Goal: Transaction & Acquisition: Purchase product/service

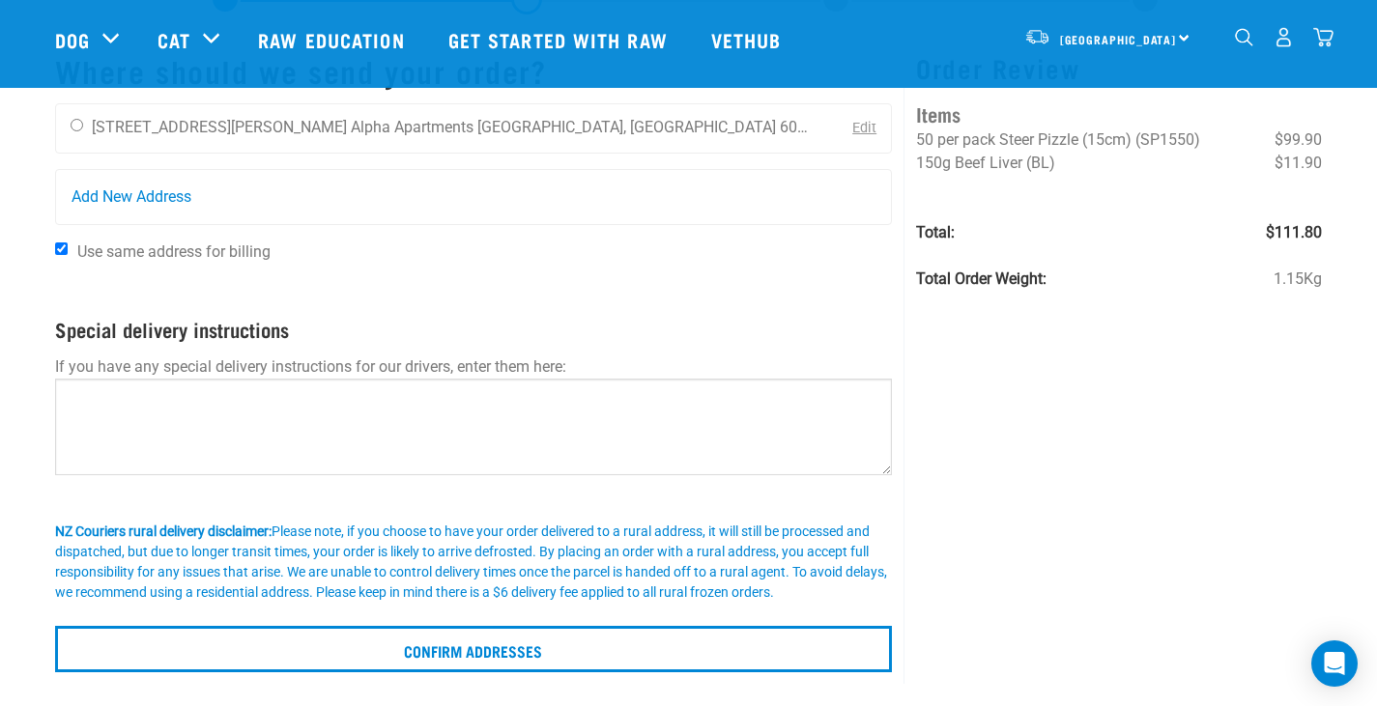
scroll to position [97, 0]
click at [72, 127] on input "radio" at bounding box center [77, 126] width 13 height 13
radio input "true"
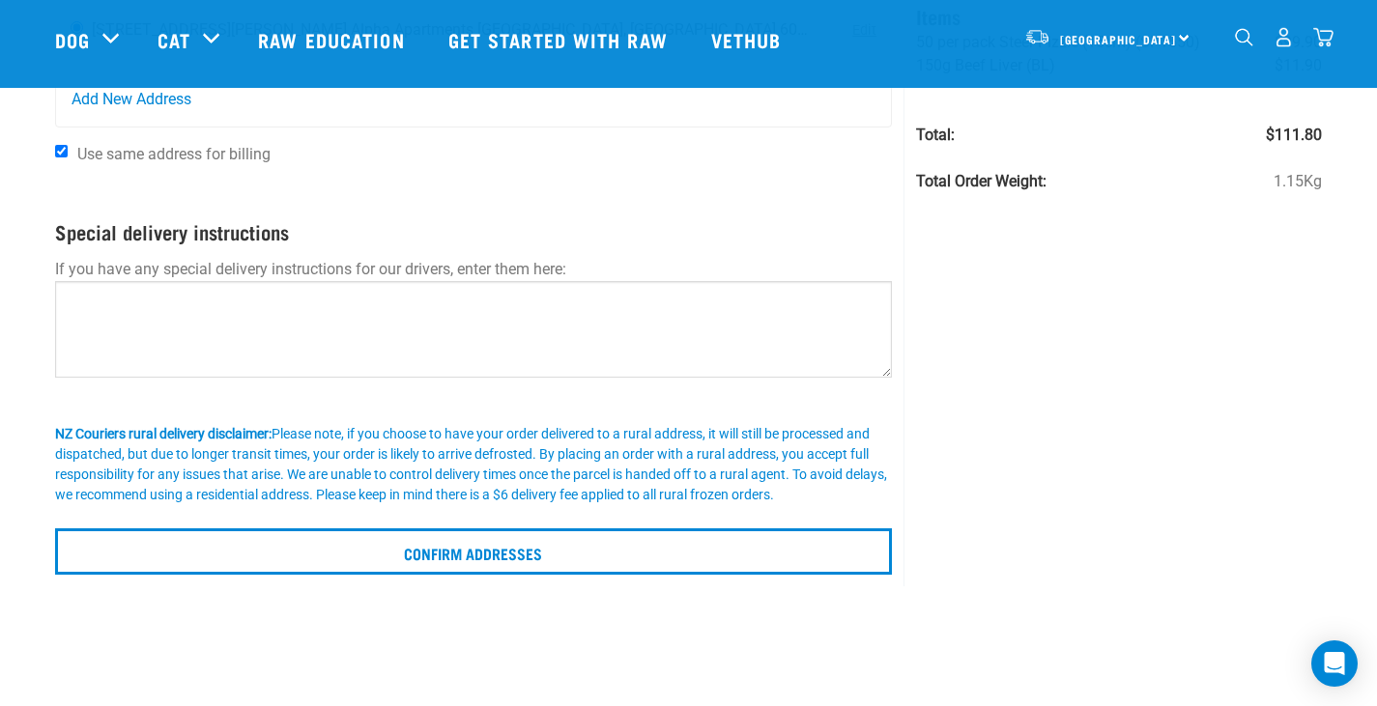
scroll to position [387, 0]
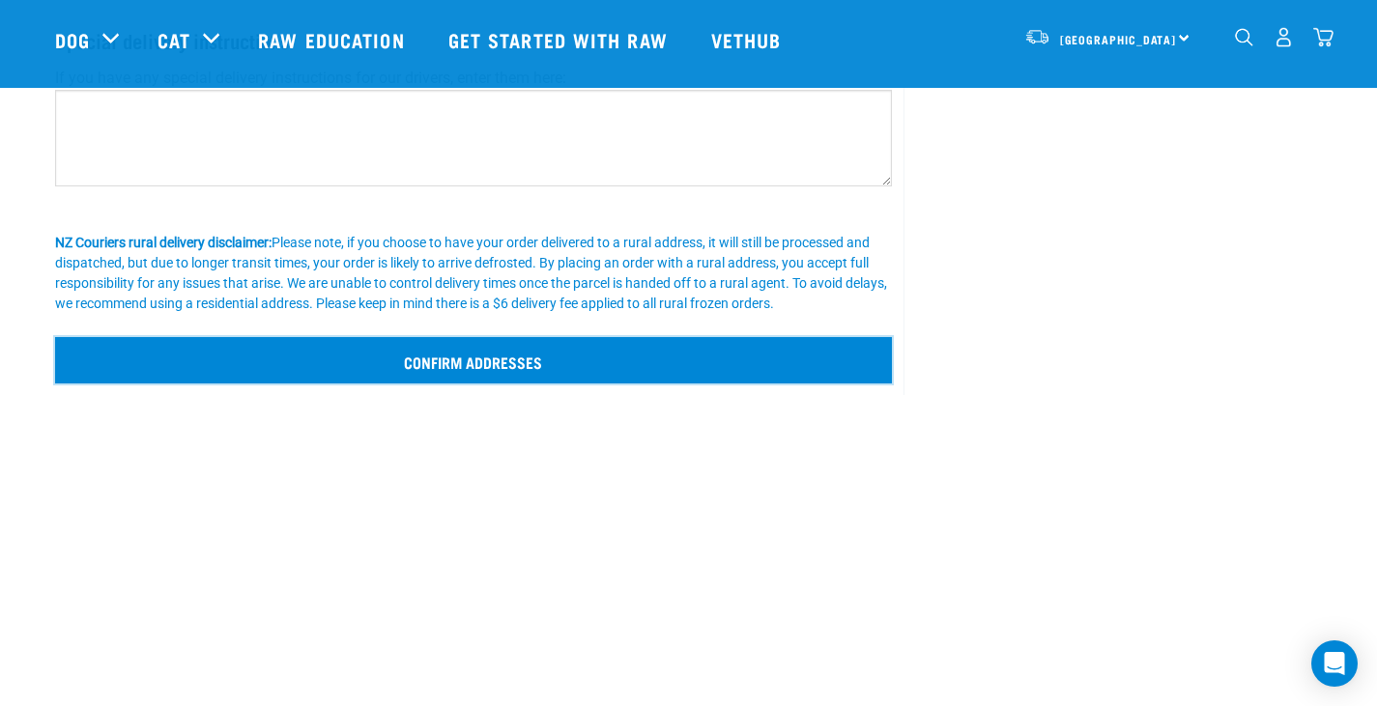
click at [733, 370] on input "Confirm addresses" at bounding box center [474, 360] width 838 height 46
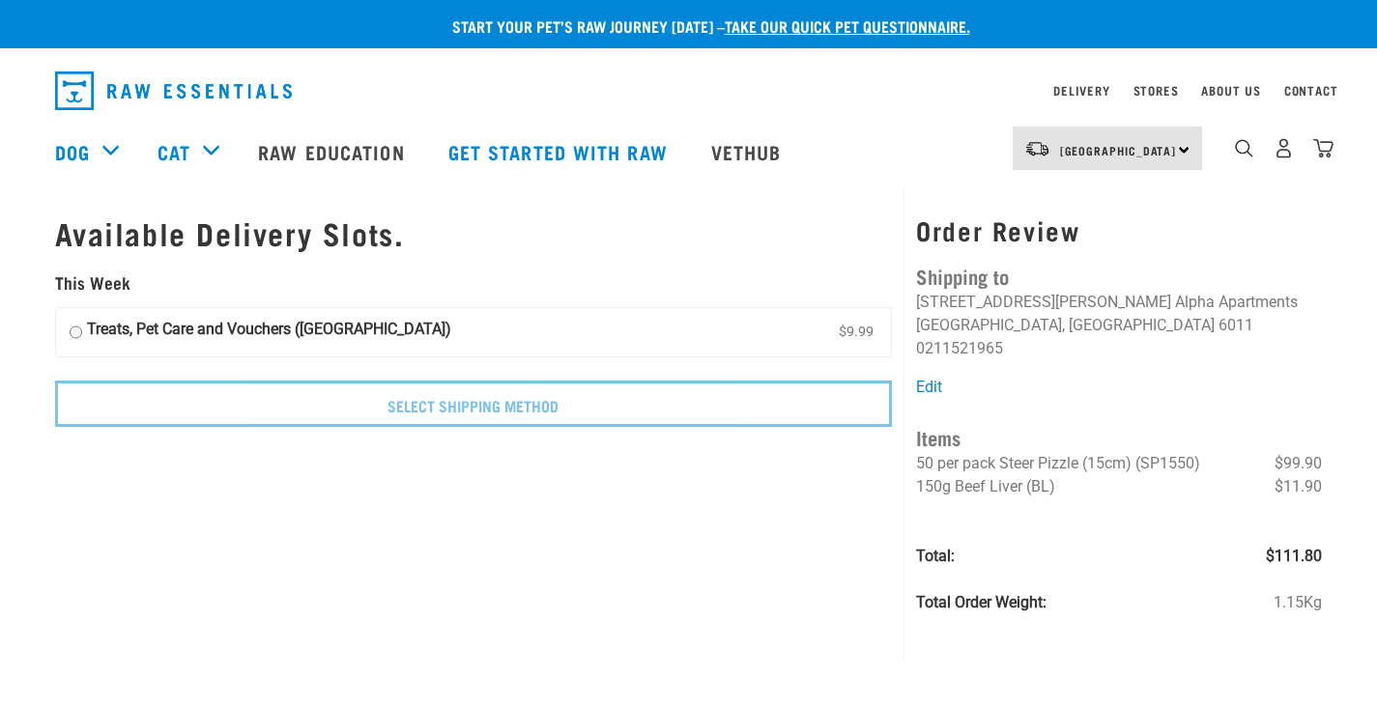
click at [736, 336] on label "Treats, Pet Care and Vouchers (North Island) $9.99" at bounding box center [474, 332] width 836 height 48
click at [82, 336] on input "Treats, Pet Care and Vouchers (North Island) $9.99" at bounding box center [76, 332] width 13 height 29
radio input "true"
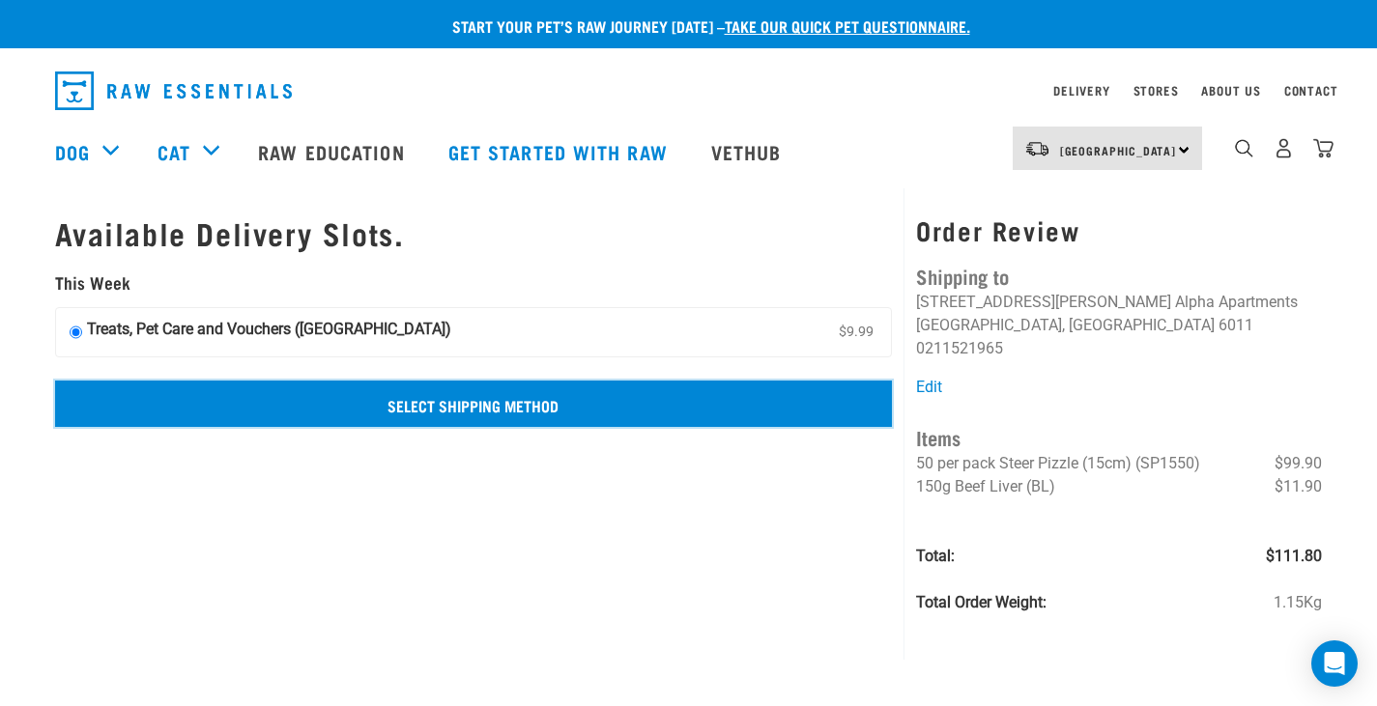
click at [742, 415] on input "Select Shipping Method" at bounding box center [474, 404] width 838 height 46
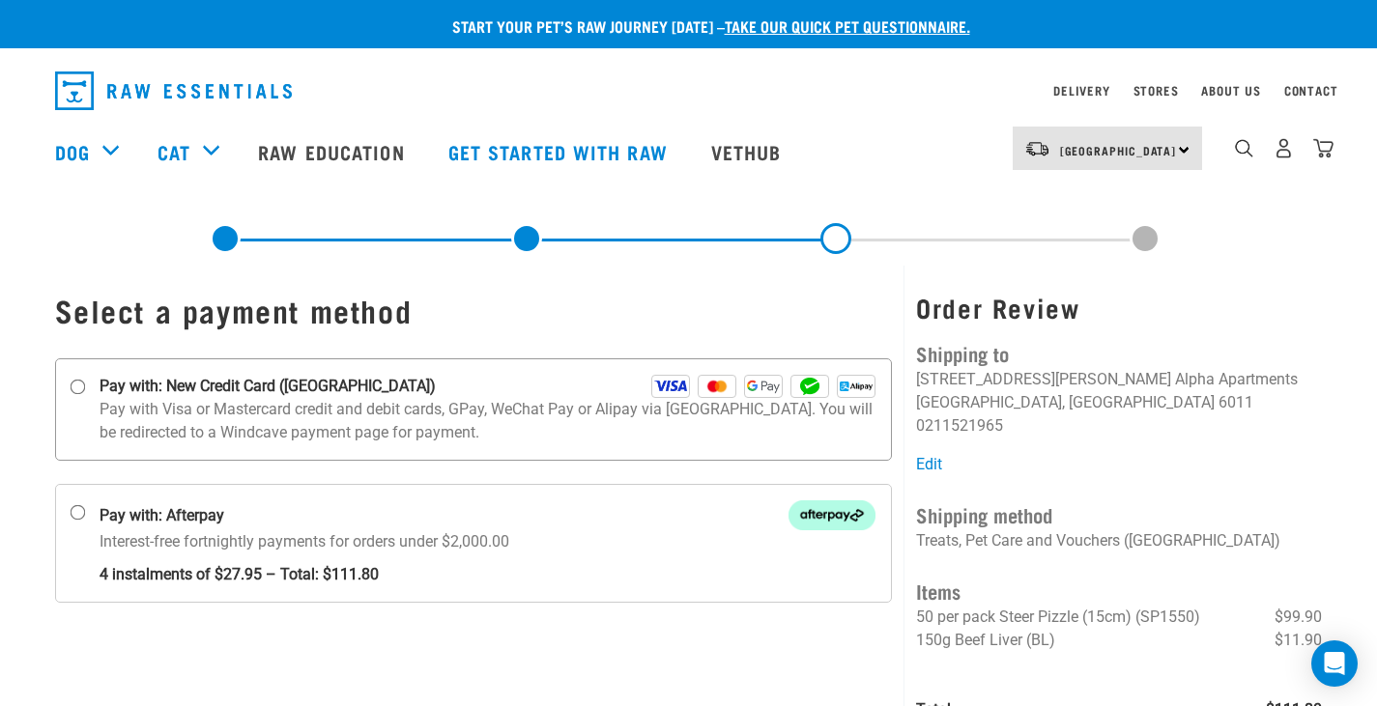
click at [109, 385] on strong "Pay with: New Credit Card ([GEOGRAPHIC_DATA])" at bounding box center [268, 386] width 336 height 23
click at [85, 385] on input "Pay with: New Credit Card ([GEOGRAPHIC_DATA])" at bounding box center [77, 387] width 15 height 15
radio input "true"
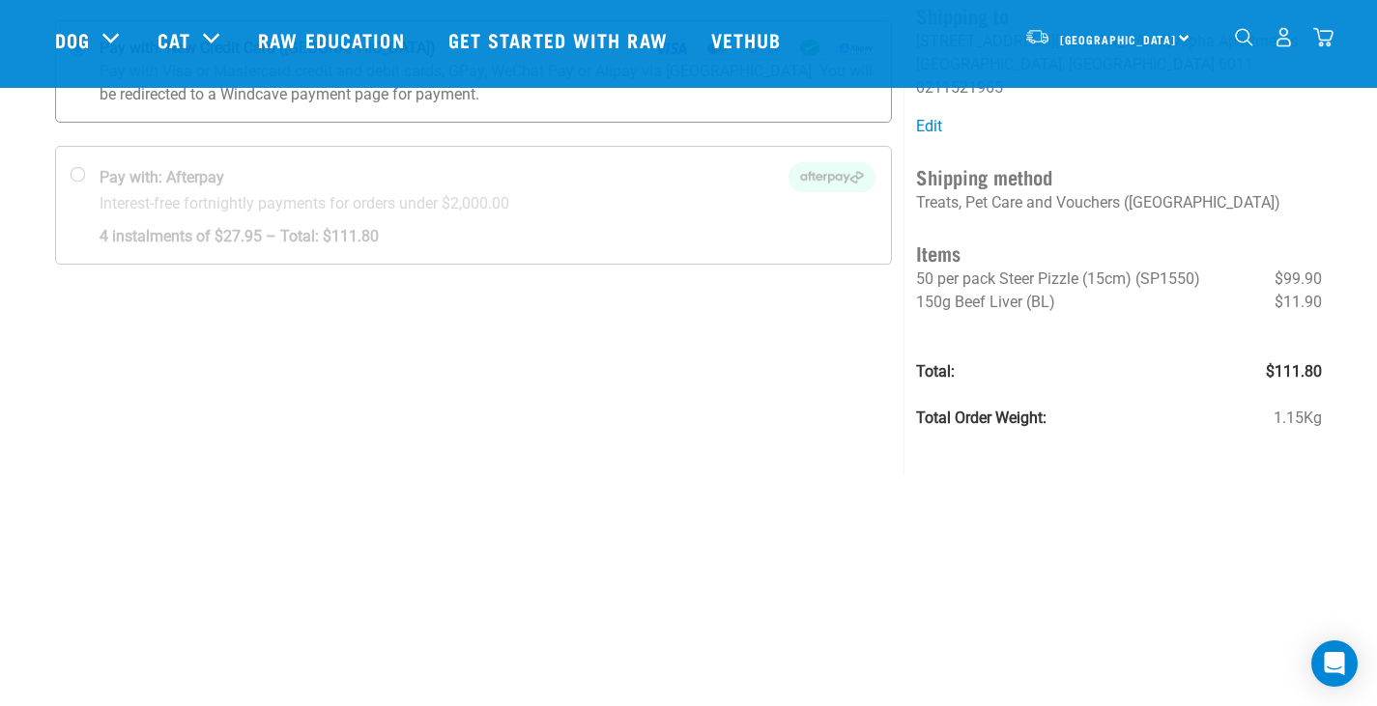
scroll to position [290, 0]
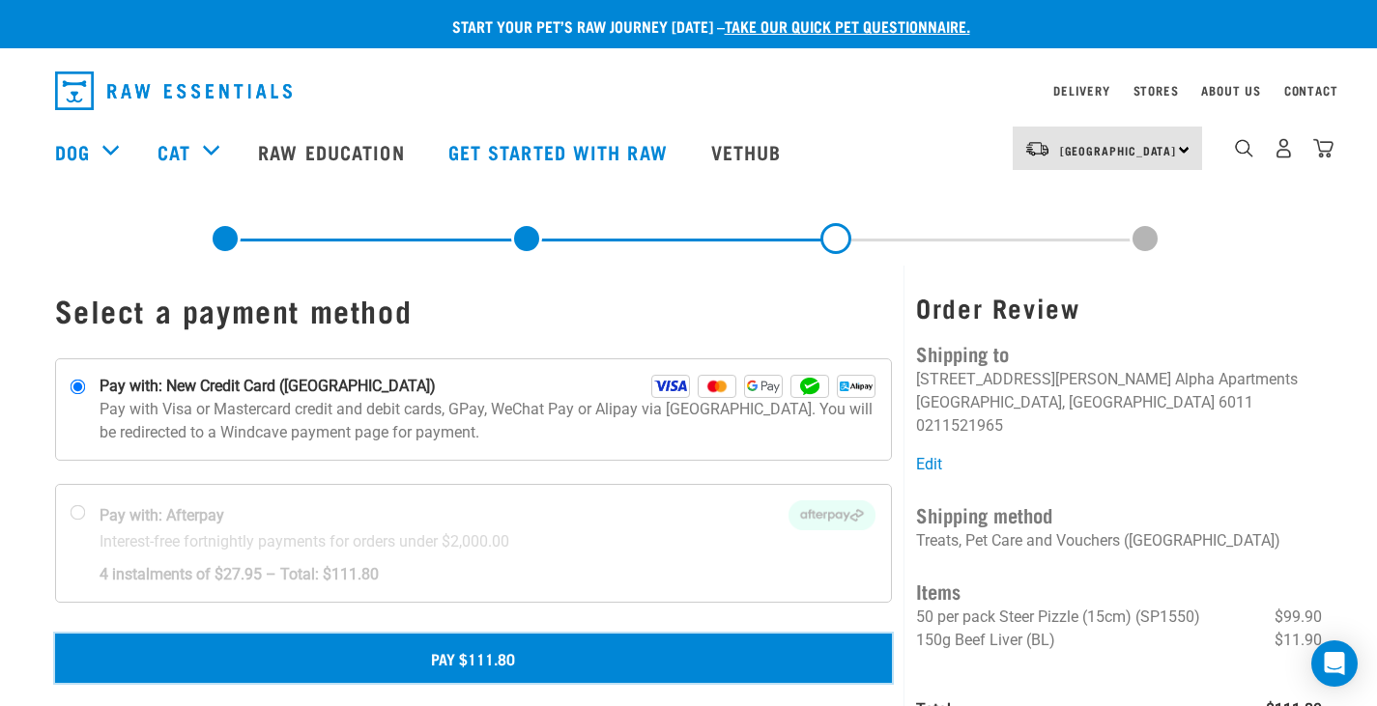
click at [517, 669] on button "Pay $111.80" at bounding box center [474, 658] width 838 height 48
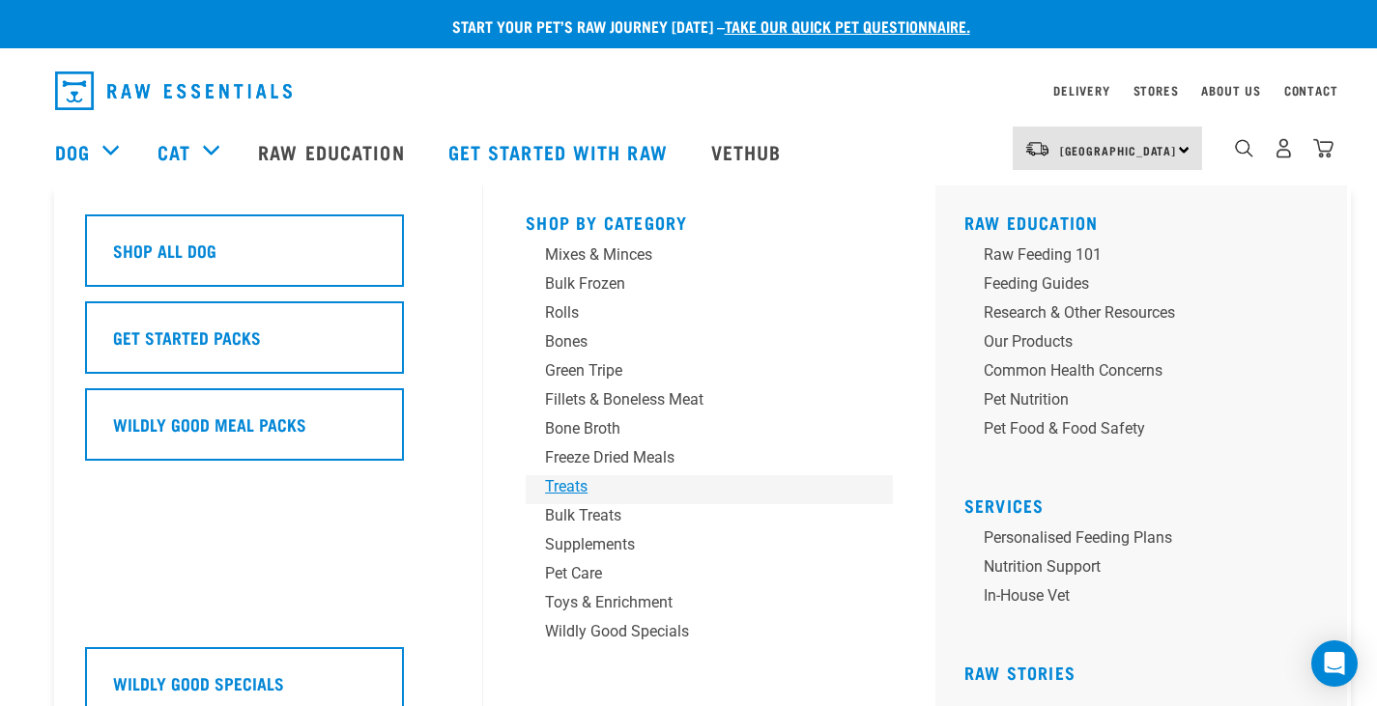
click at [609, 479] on div "Treats" at bounding box center [696, 486] width 302 height 23
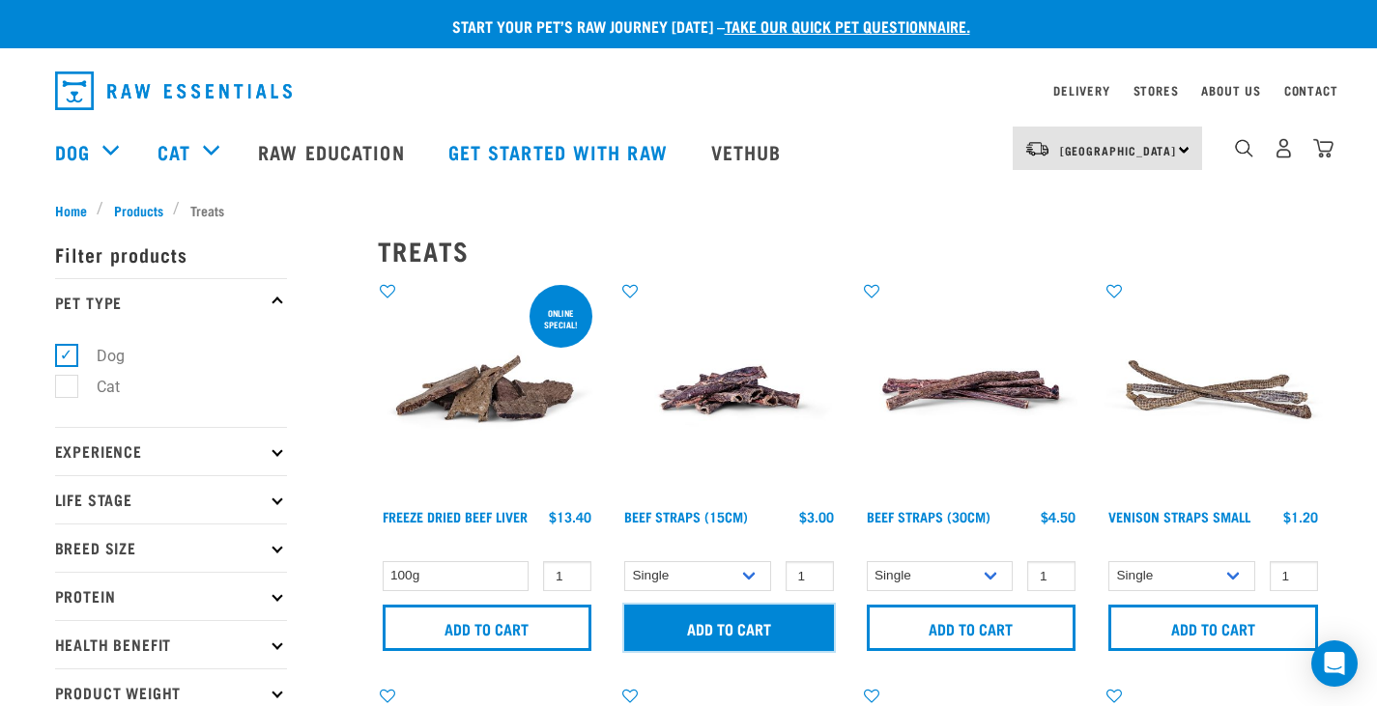
click at [776, 631] on input "Add to cart" at bounding box center [729, 628] width 210 height 46
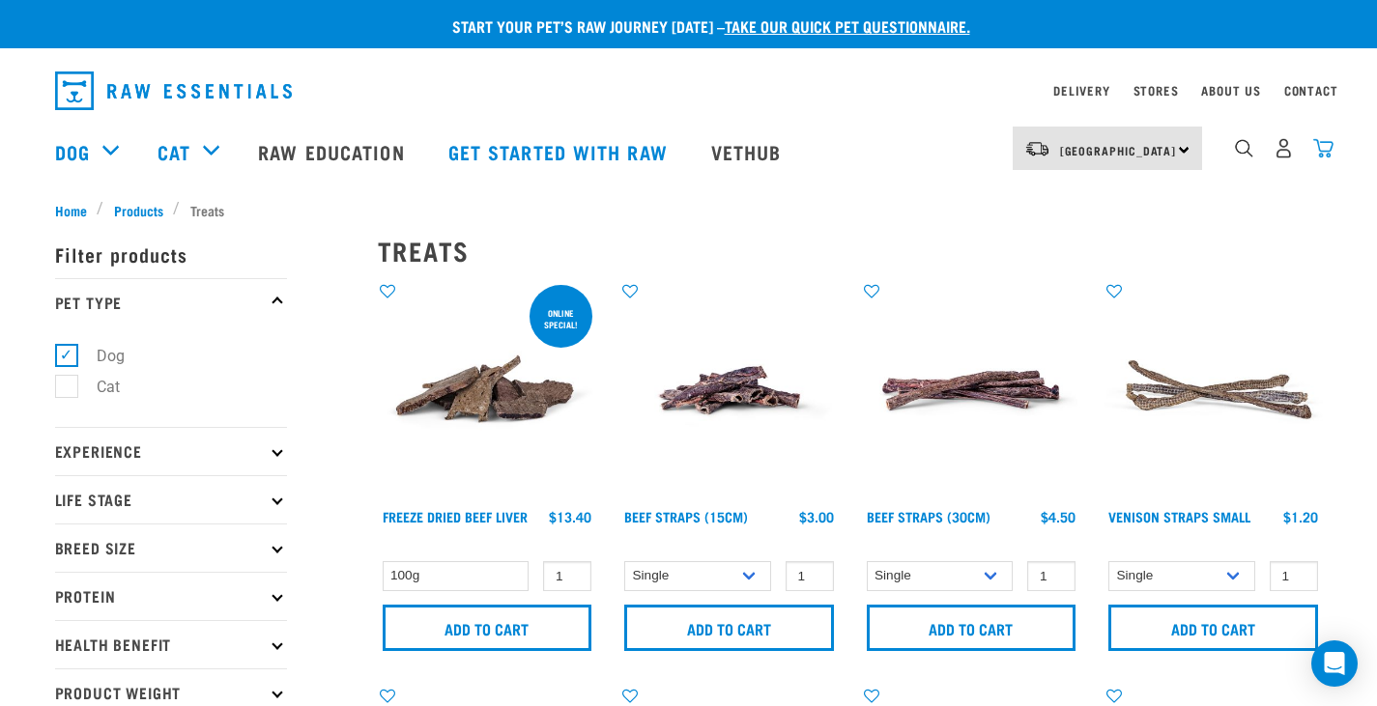
click at [1329, 157] on img "dropdown navigation" at bounding box center [1323, 148] width 20 height 20
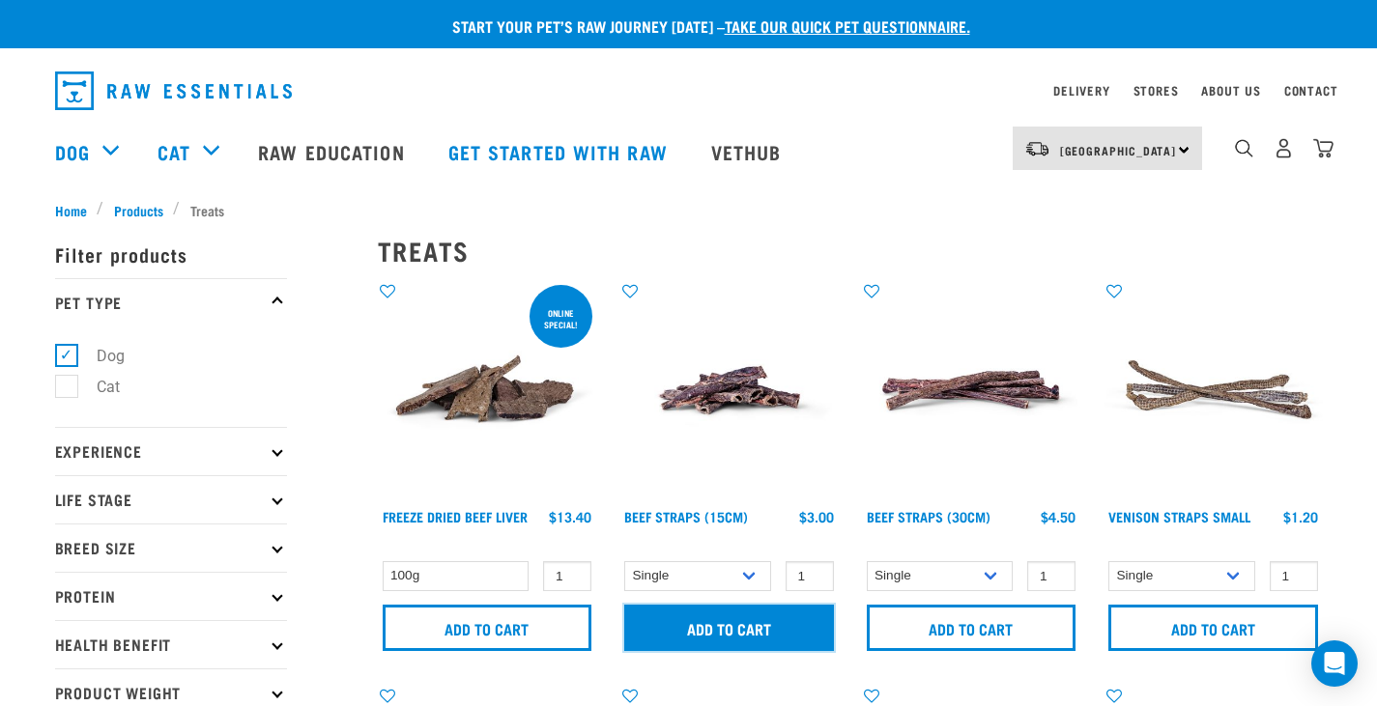
click at [769, 642] on input "Add to cart" at bounding box center [729, 628] width 210 height 46
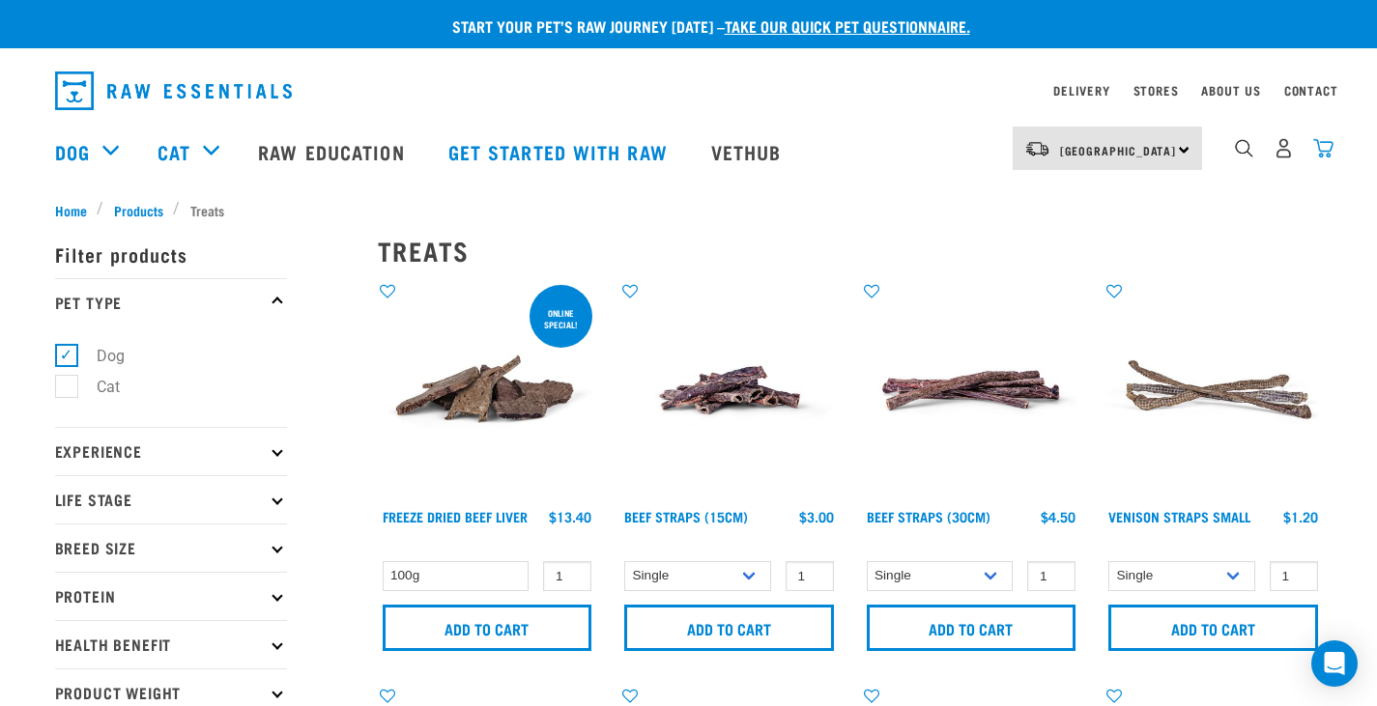
click at [1317, 157] on img "dropdown navigation" at bounding box center [1323, 148] width 20 height 20
click at [1320, 147] on img "dropdown navigation" at bounding box center [1323, 148] width 20 height 20
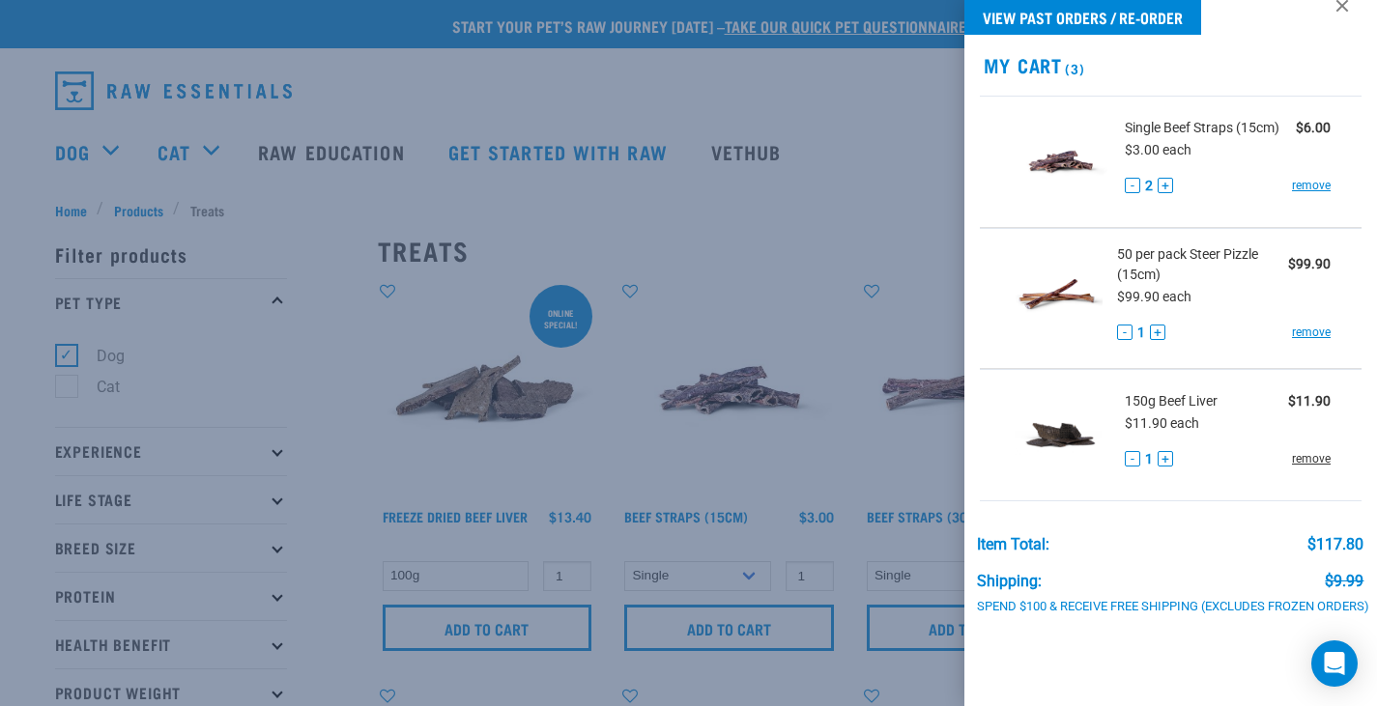
click at [1299, 456] on link "remove" at bounding box center [1311, 458] width 39 height 17
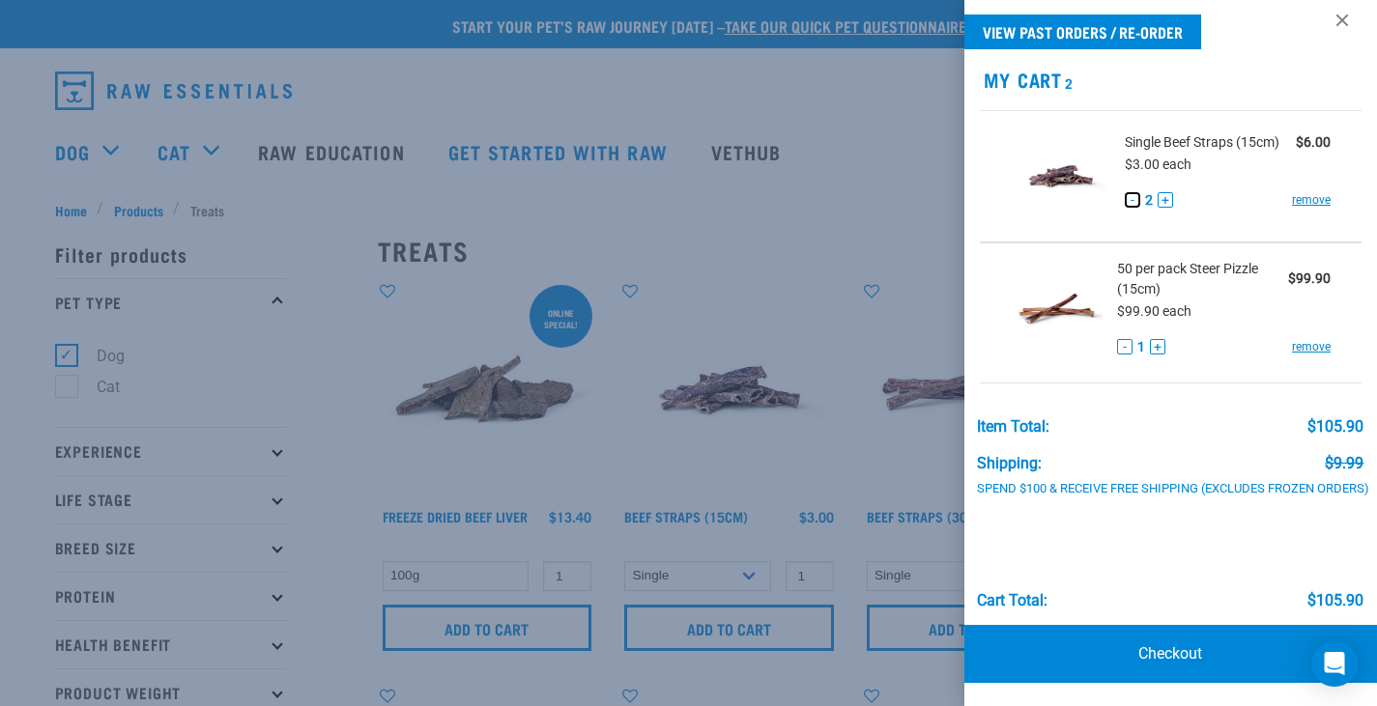
click at [1132, 192] on button "-" at bounding box center [1132, 199] width 15 height 15
click at [1133, 649] on link "Checkout" at bounding box center [1171, 654] width 414 height 58
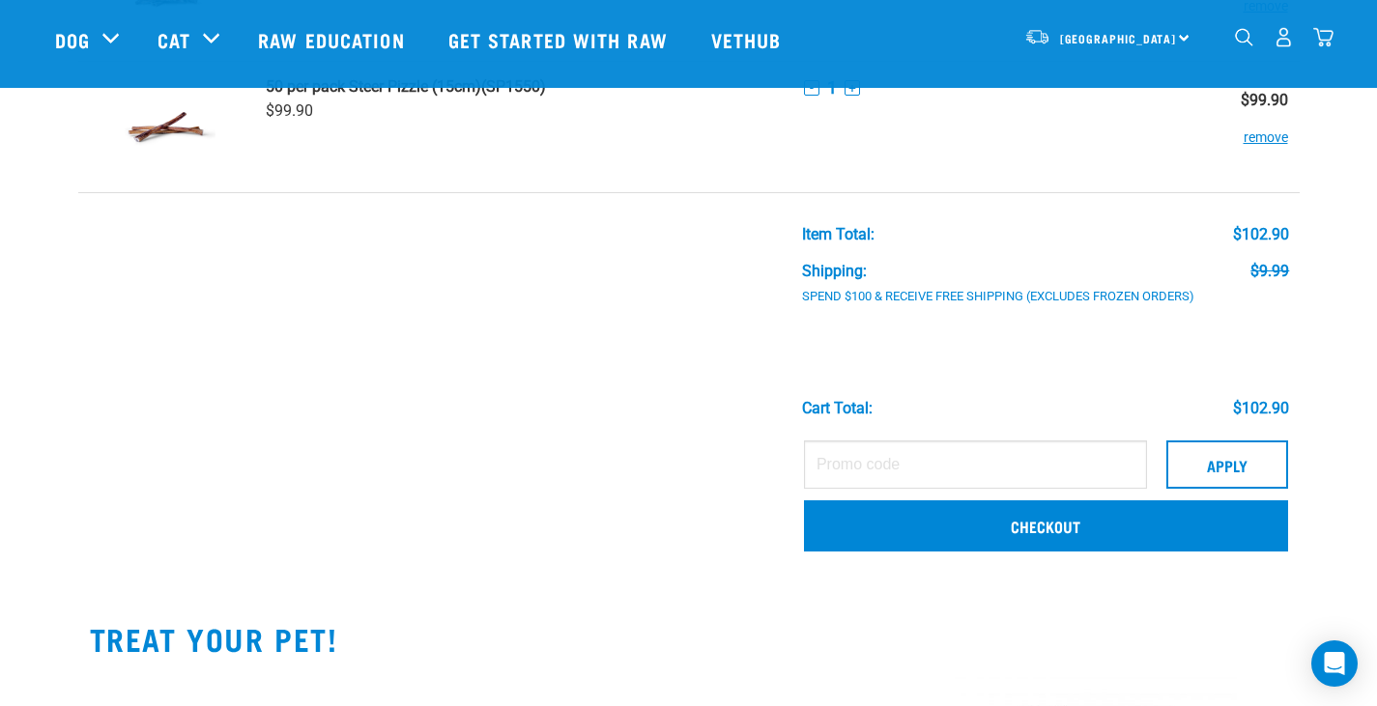
scroll to position [290, 0]
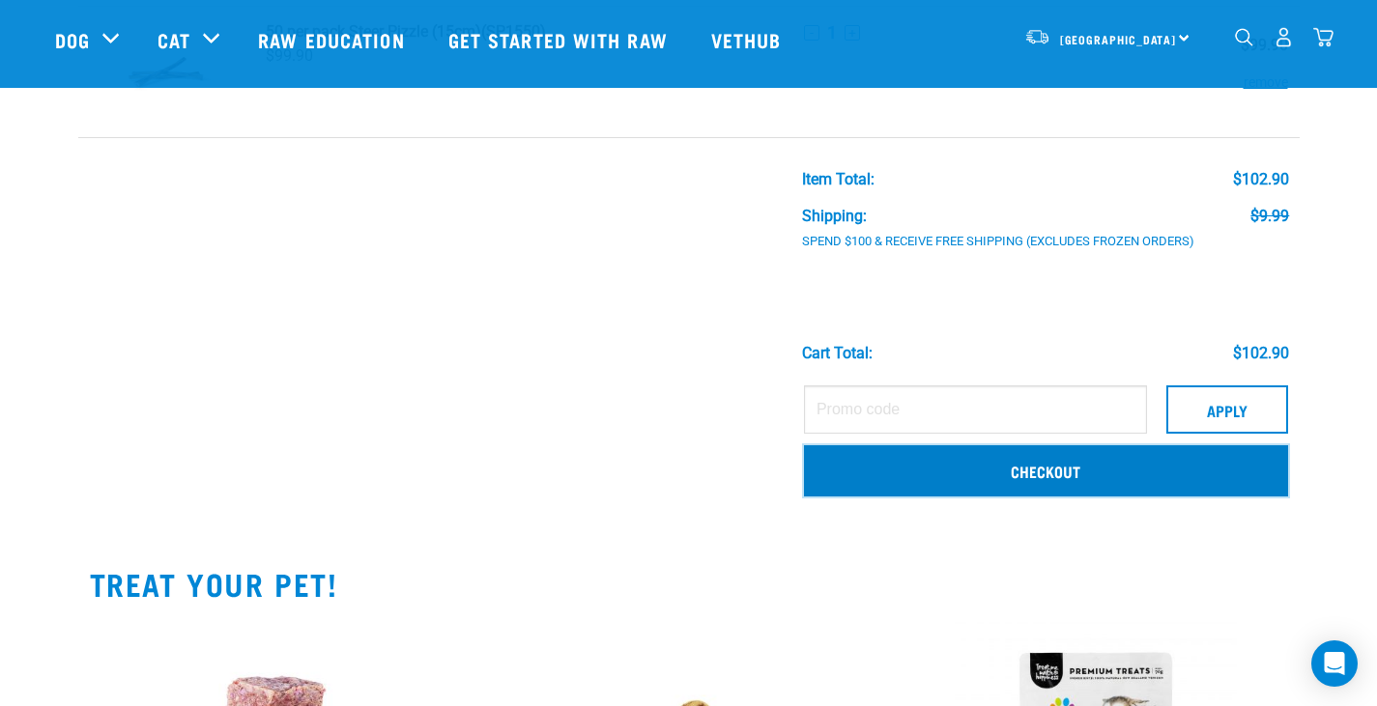
click at [939, 464] on link "Checkout" at bounding box center [1046, 470] width 484 height 50
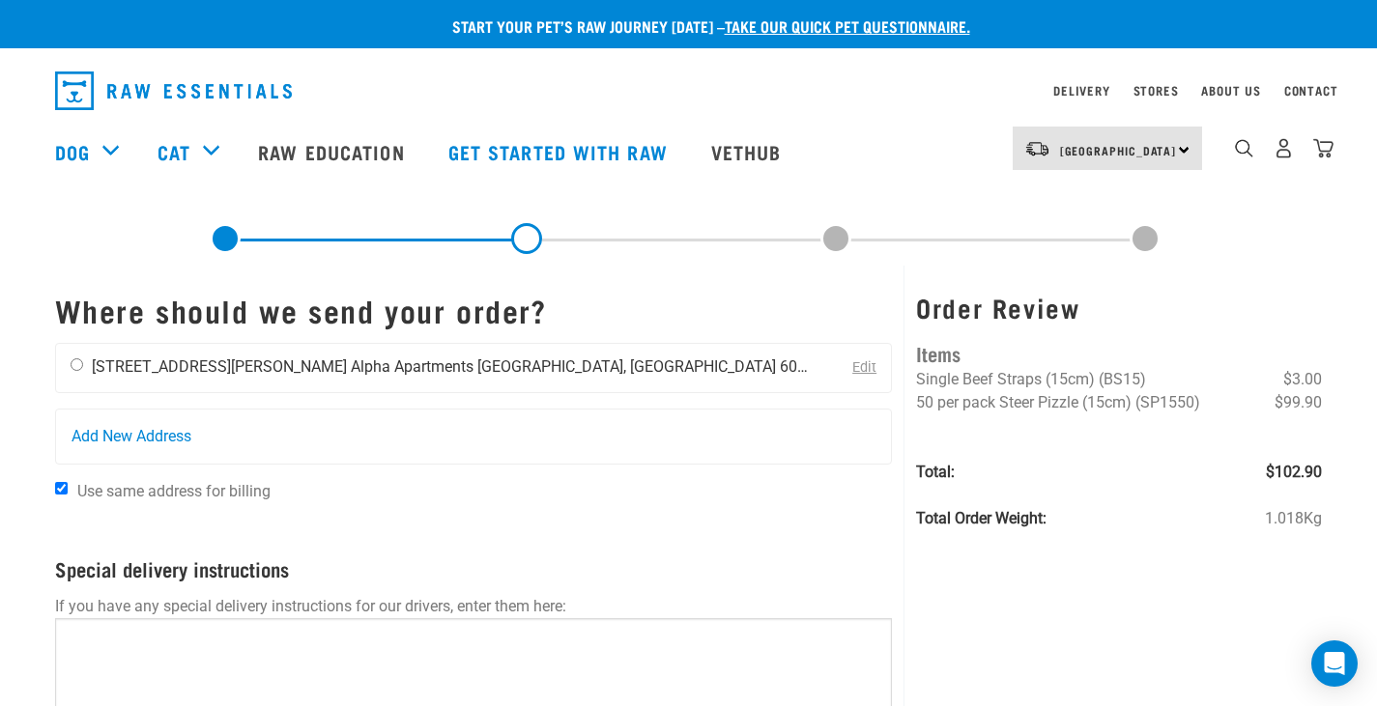
click at [112, 371] on li "[STREET_ADDRESS][PERSON_NAME]" at bounding box center [219, 367] width 255 height 18
click at [77, 362] on input "radio" at bounding box center [77, 365] width 13 height 13
radio input "true"
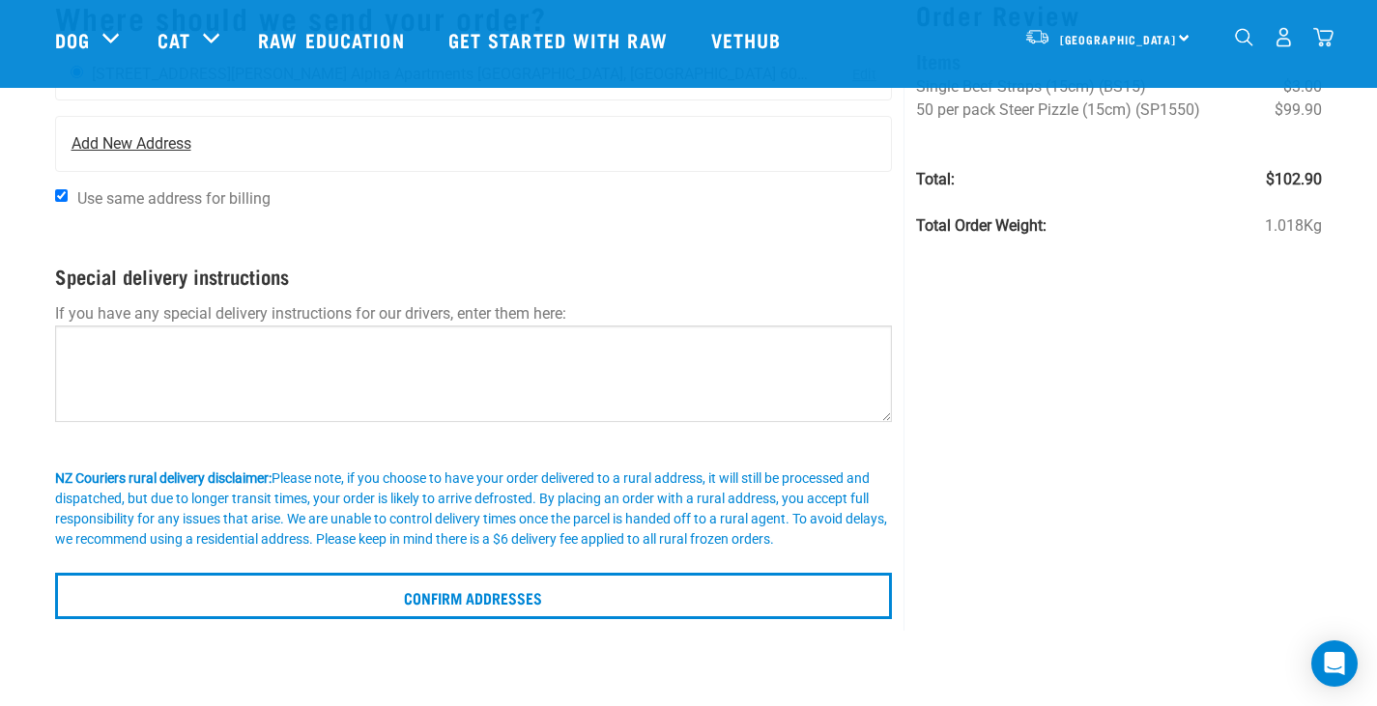
scroll to position [387, 0]
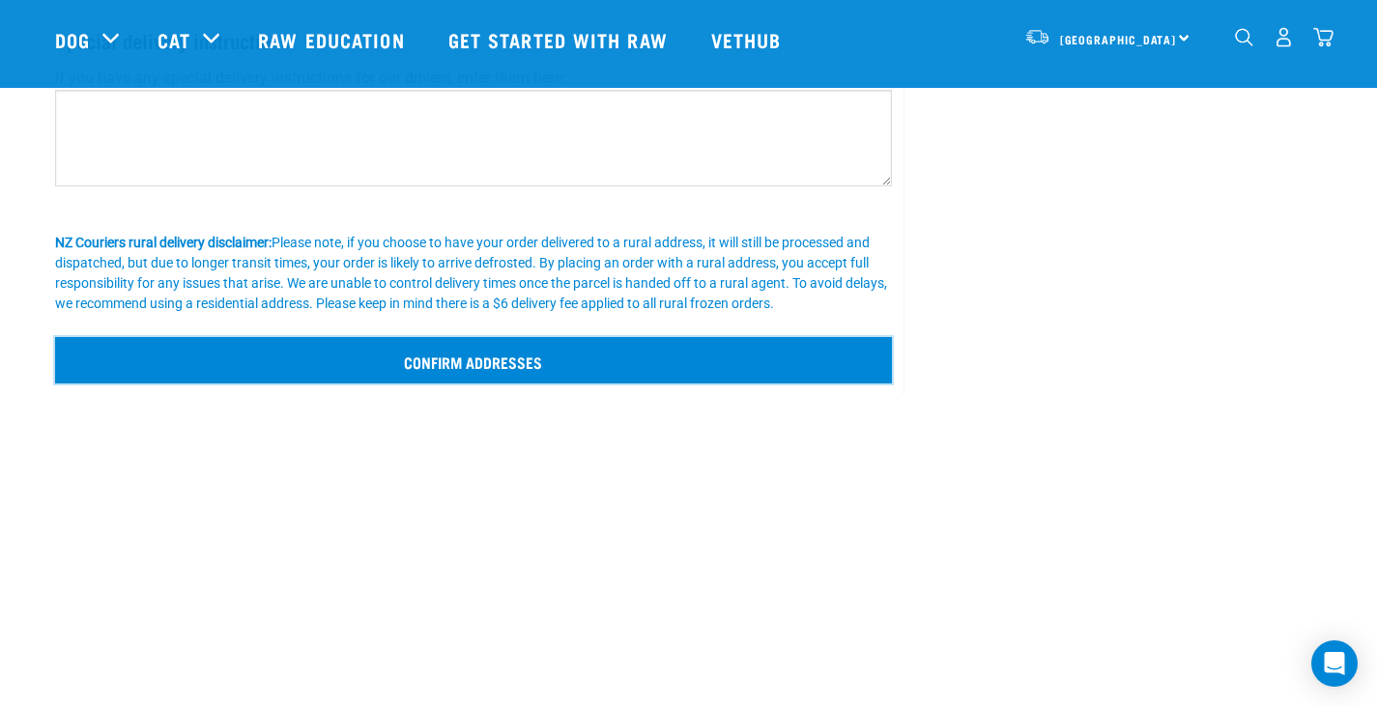
click at [474, 371] on input "Confirm addresses" at bounding box center [474, 360] width 838 height 46
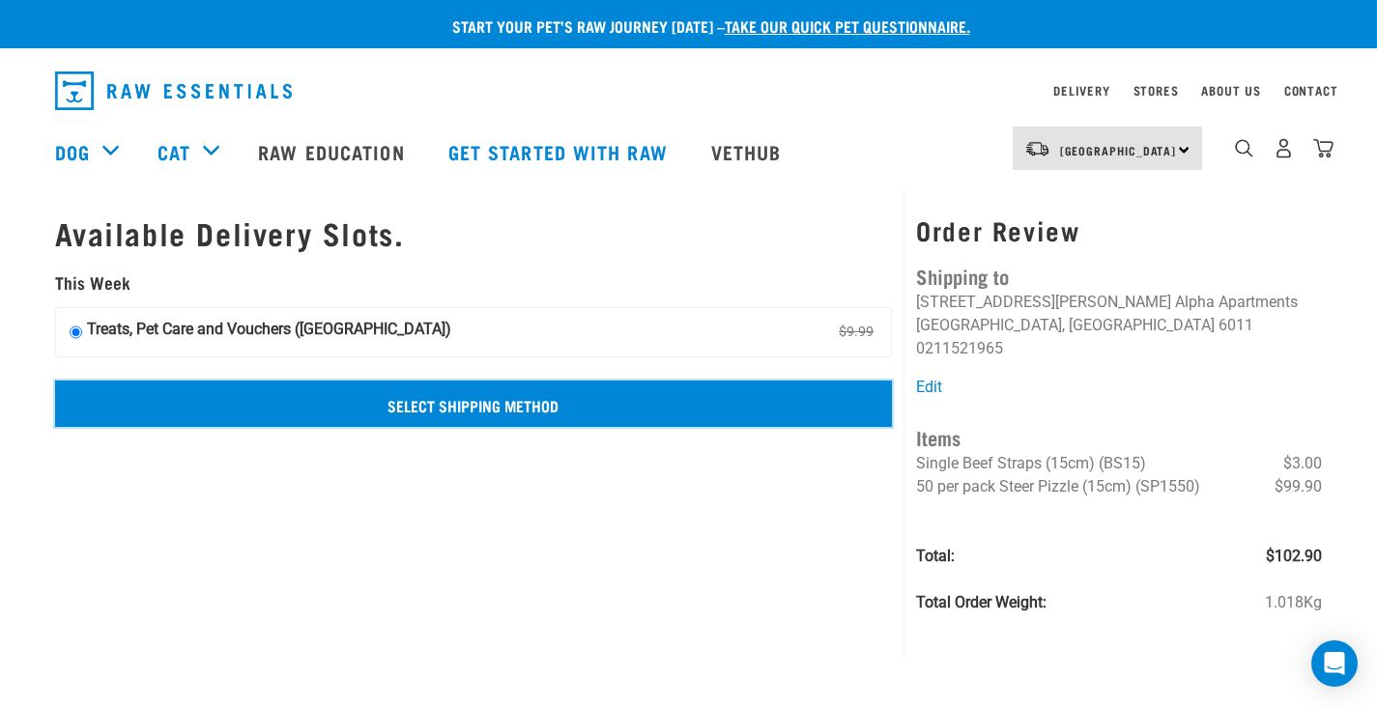
click at [672, 403] on input "Select Shipping Method" at bounding box center [474, 404] width 838 height 46
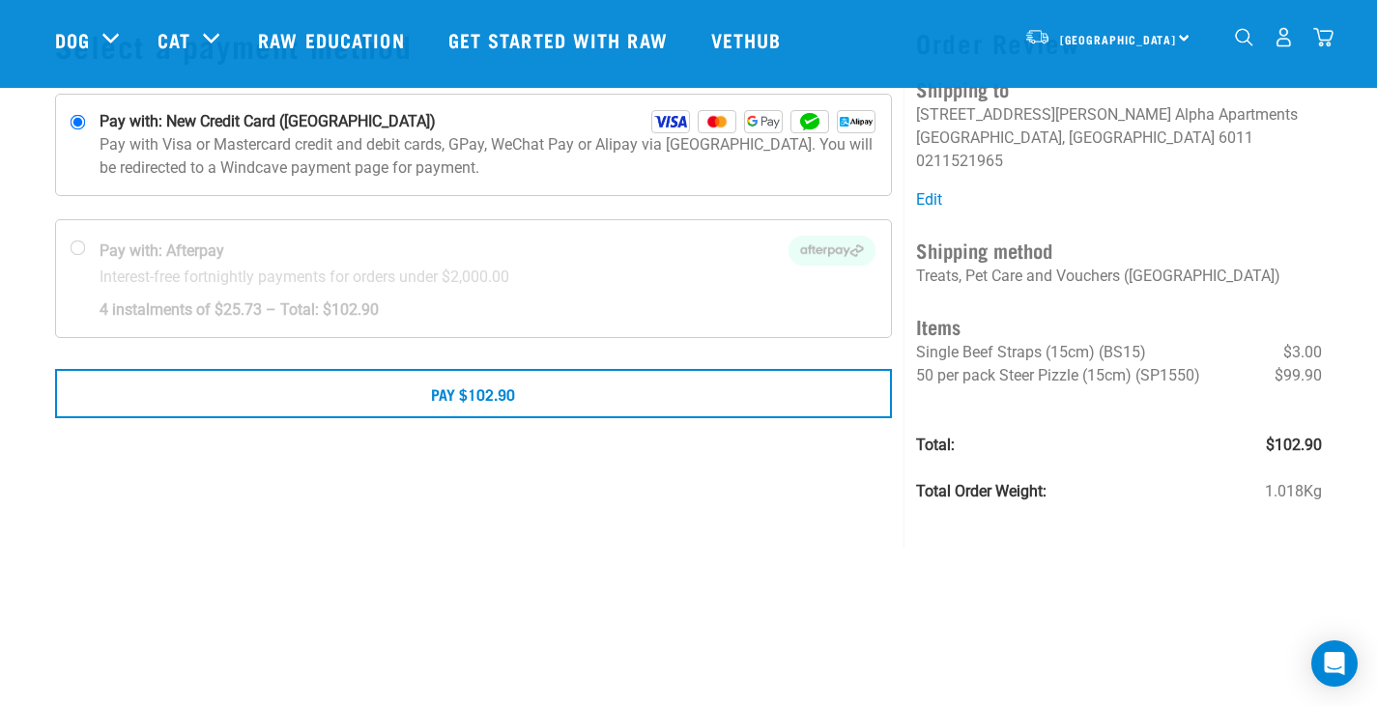
scroll to position [290, 0]
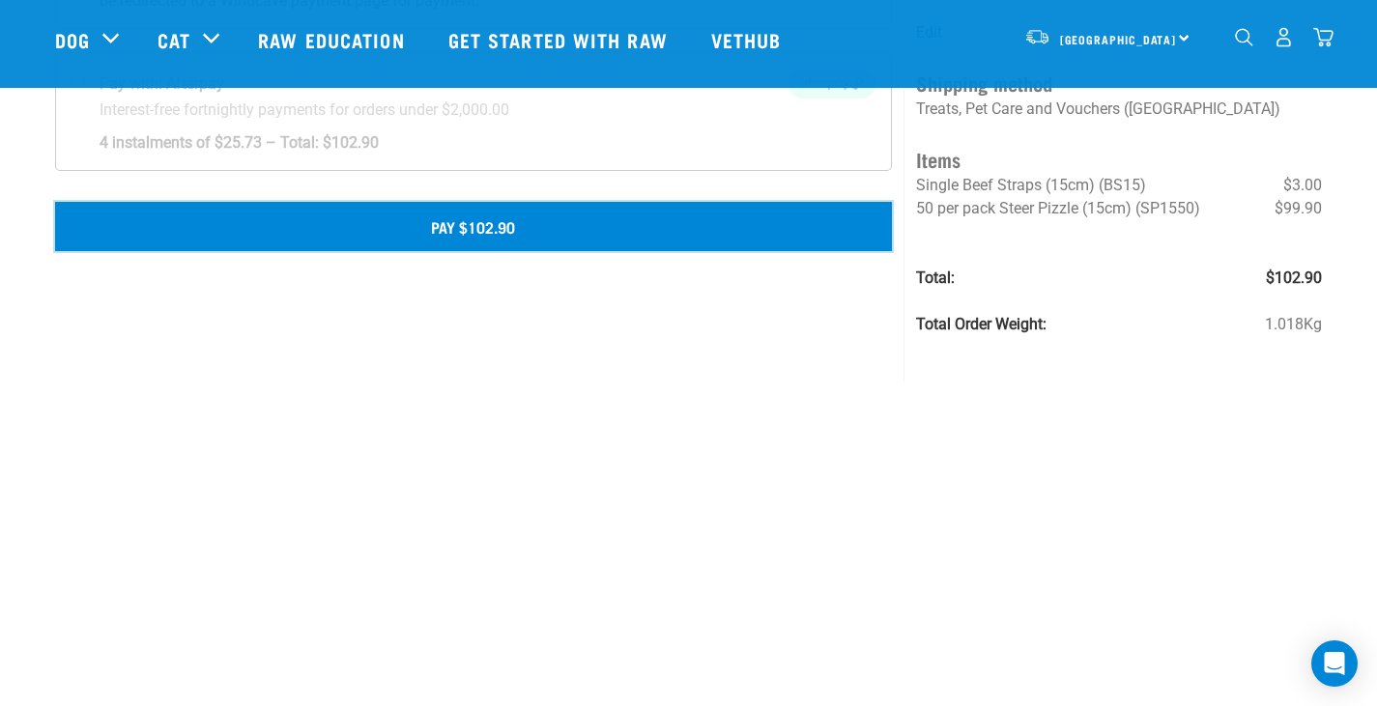
click at [667, 239] on button "Pay $102.90" at bounding box center [474, 226] width 838 height 48
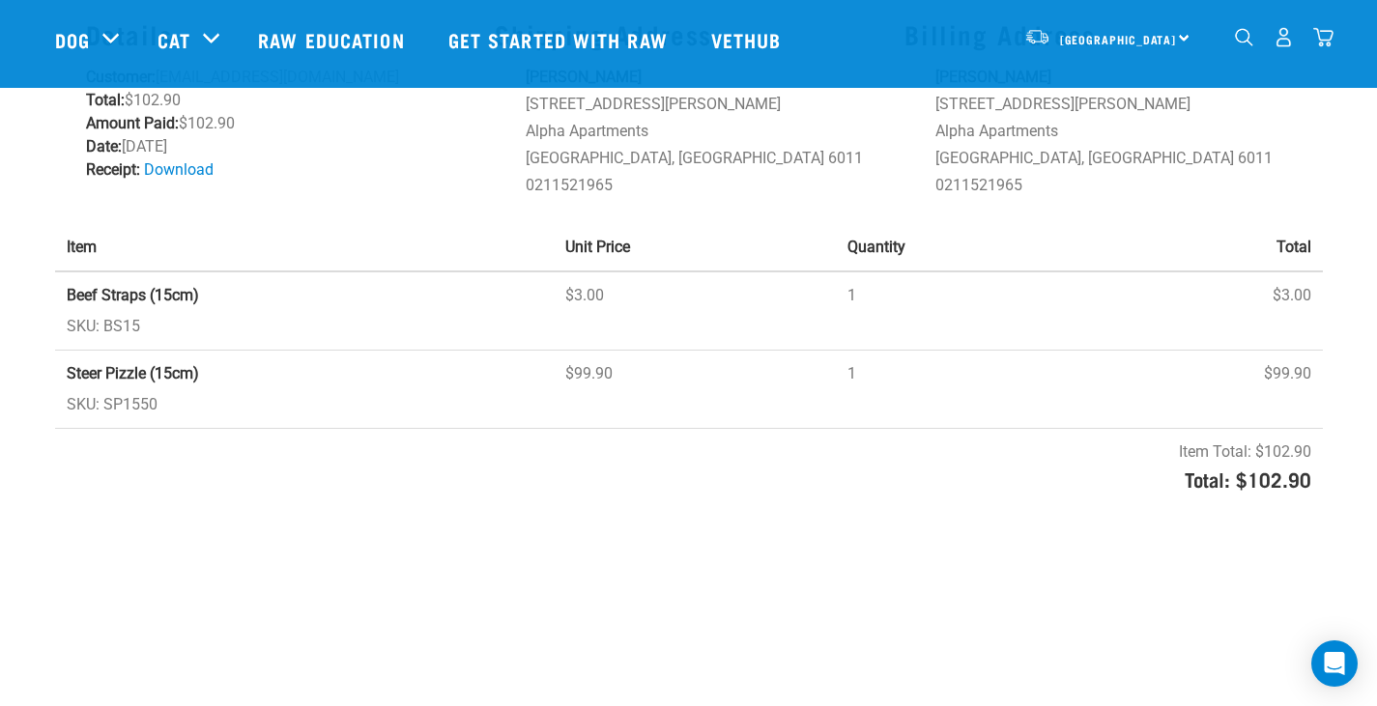
scroll to position [97, 0]
